Goal: Task Accomplishment & Management: Use online tool/utility

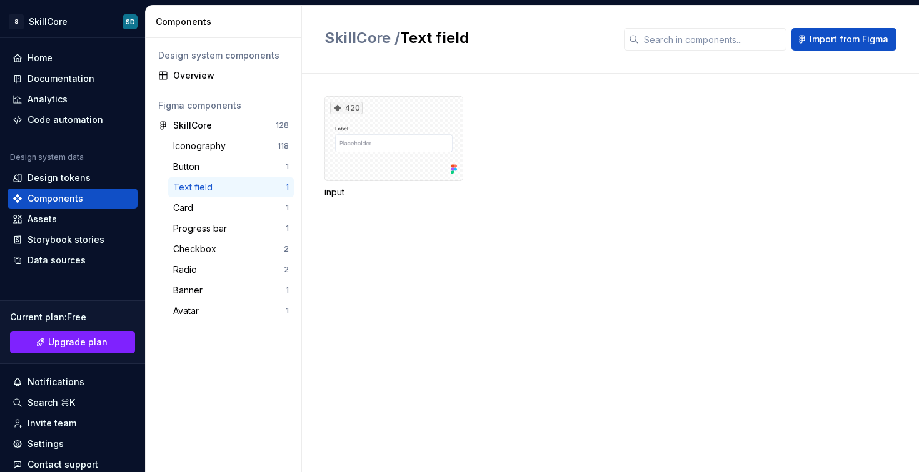
scroll to position [66, 0]
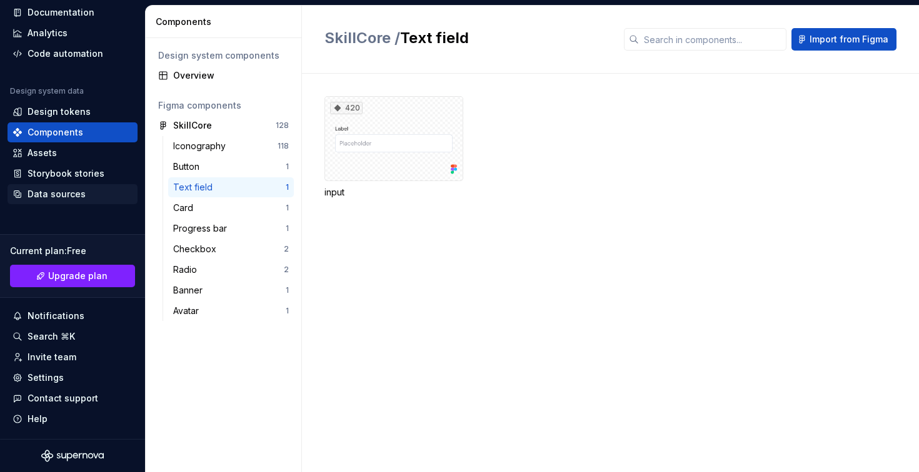
click at [49, 197] on div "Data sources" at bounding box center [56, 194] width 58 height 12
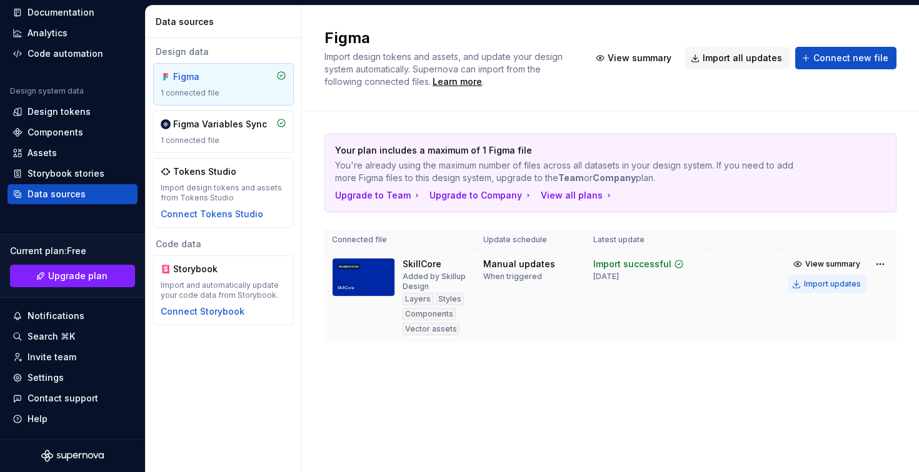
click at [831, 284] on div "Import updates" at bounding box center [832, 284] width 57 height 10
click at [66, 129] on div "Components" at bounding box center [55, 132] width 56 height 12
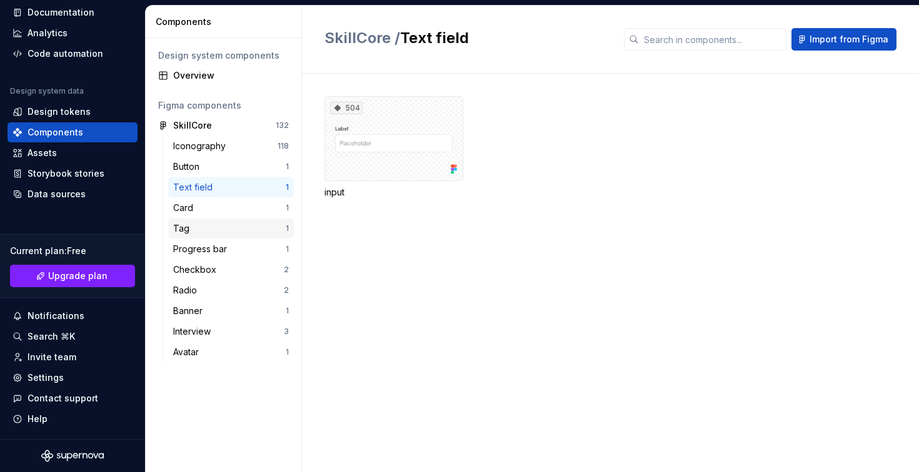
click at [191, 232] on div "Tag" at bounding box center [183, 228] width 21 height 12
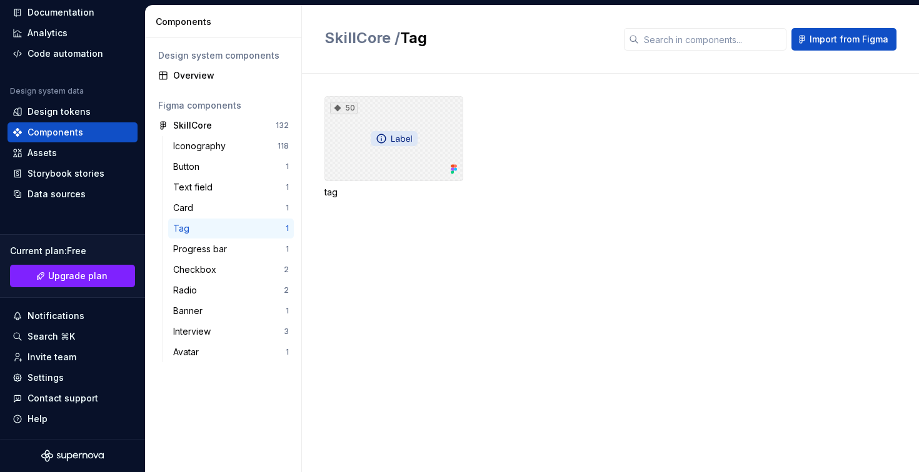
click at [426, 149] on div "50" at bounding box center [393, 138] width 139 height 85
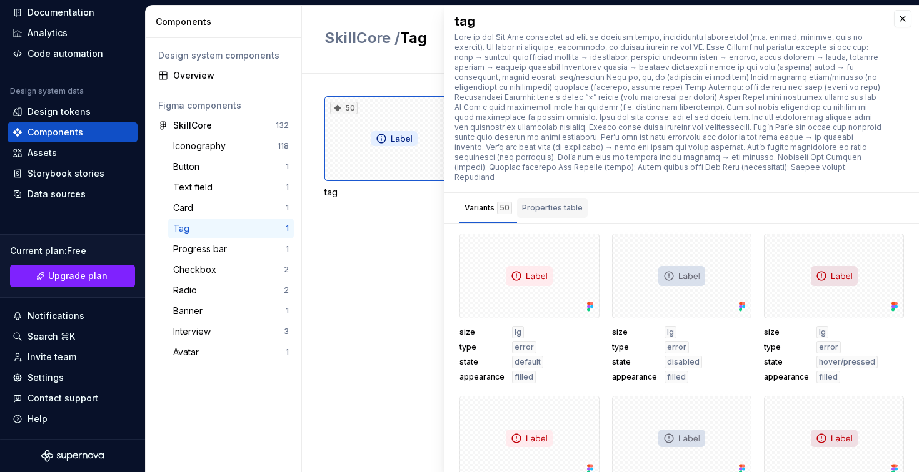
scroll to position [6, 0]
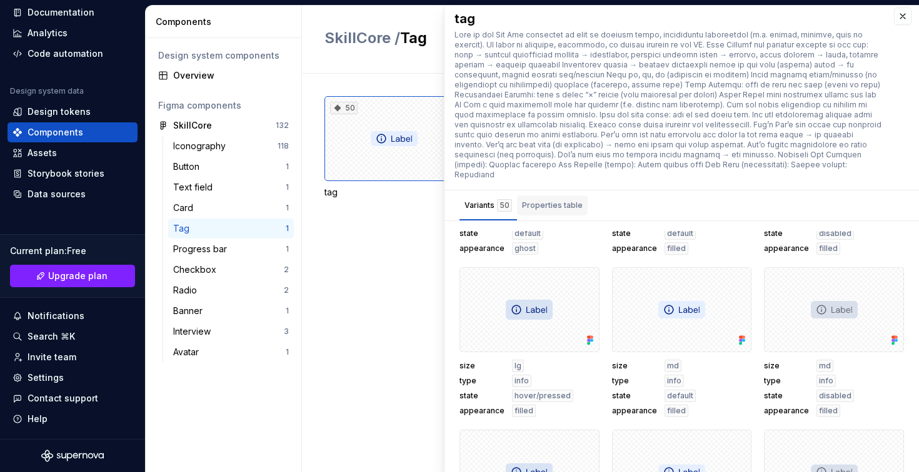
click at [561, 203] on div "Properties table" at bounding box center [552, 206] width 71 height 20
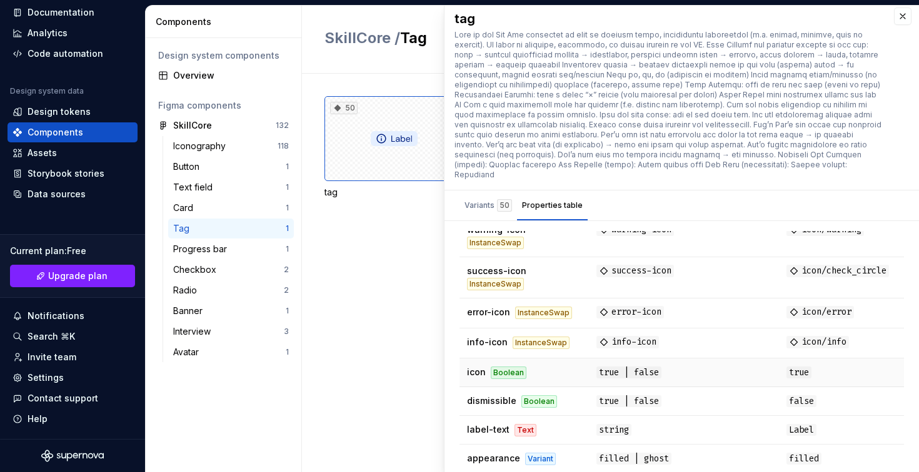
scroll to position [189, 0]
